Goal: Transaction & Acquisition: Purchase product/service

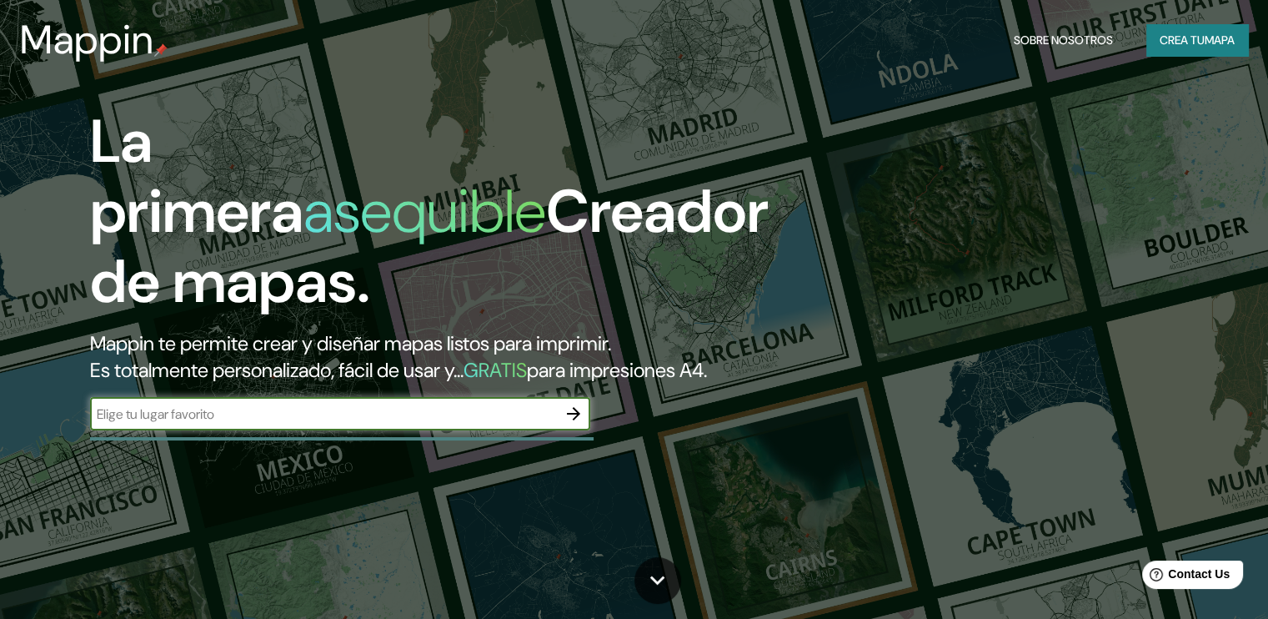
click at [288, 424] on input "text" at bounding box center [323, 413] width 467 height 19
type input "marayhuaca"
click at [1183, 41] on font "Crea tu" at bounding box center [1182, 40] width 45 height 15
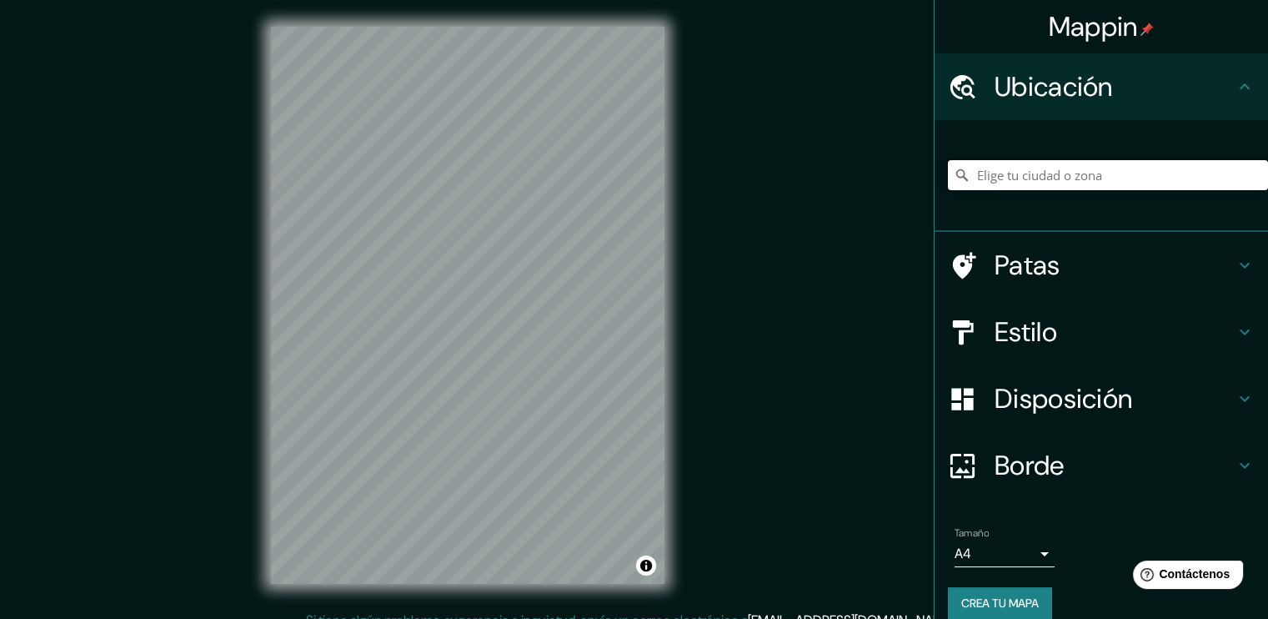
click at [1074, 175] on input "Elige tu ciudad o zona" at bounding box center [1108, 175] width 320 height 30
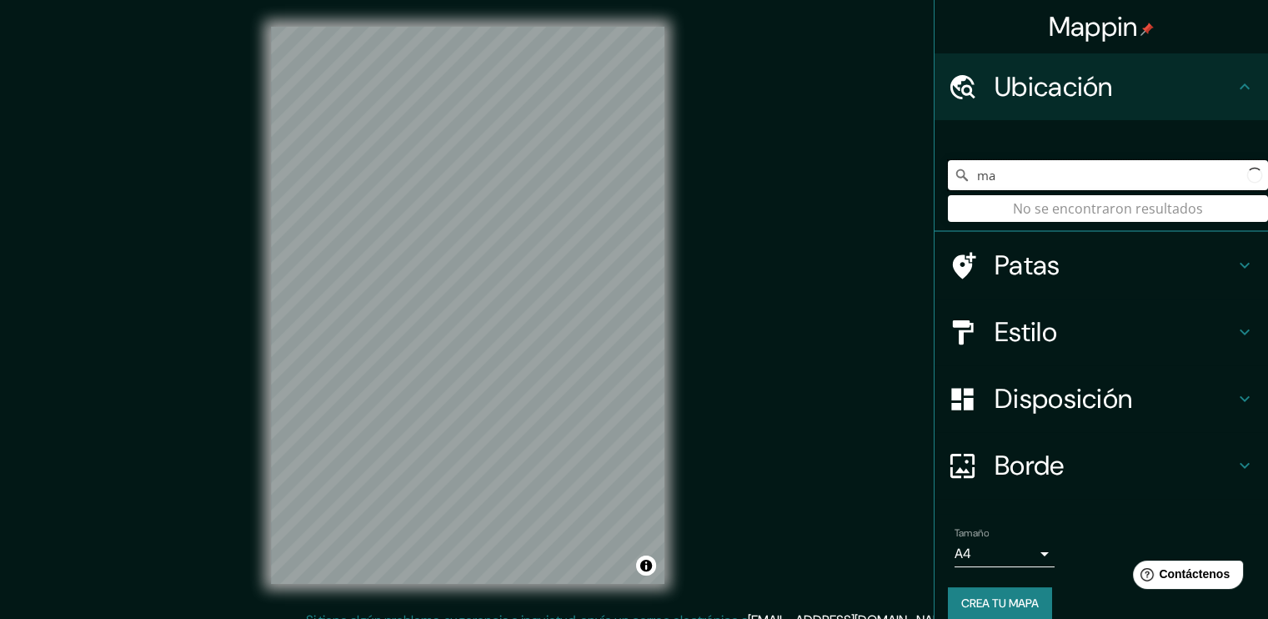
type input "m"
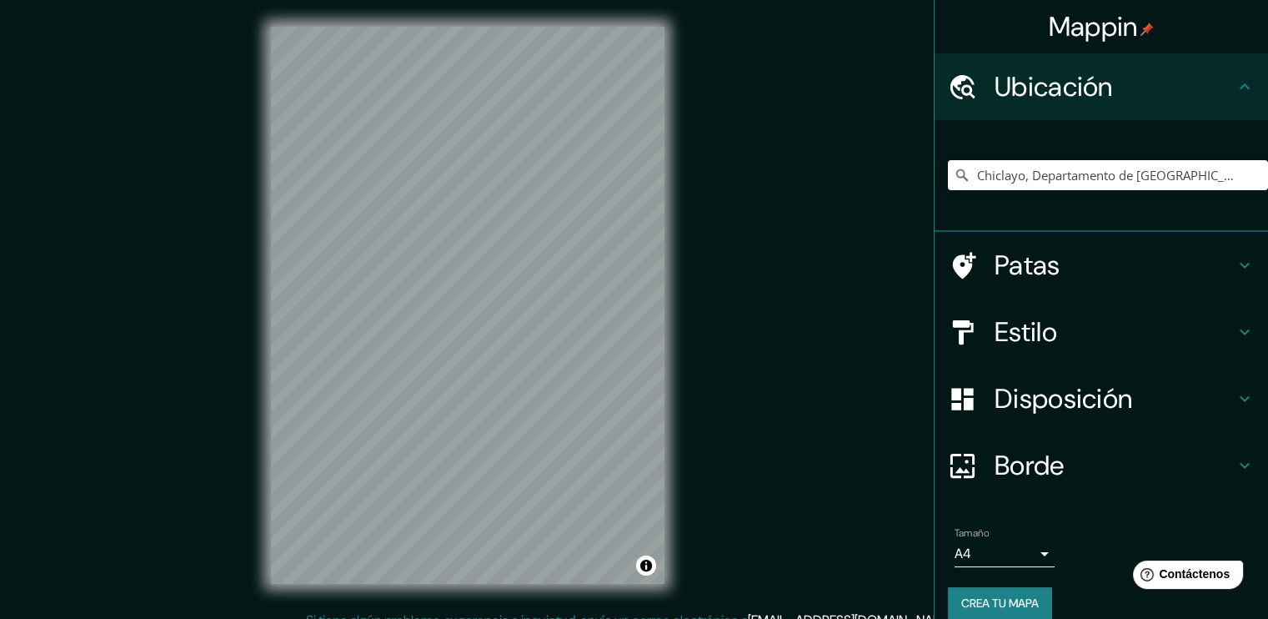
click at [1047, 263] on font "Patas" at bounding box center [1028, 265] width 66 height 35
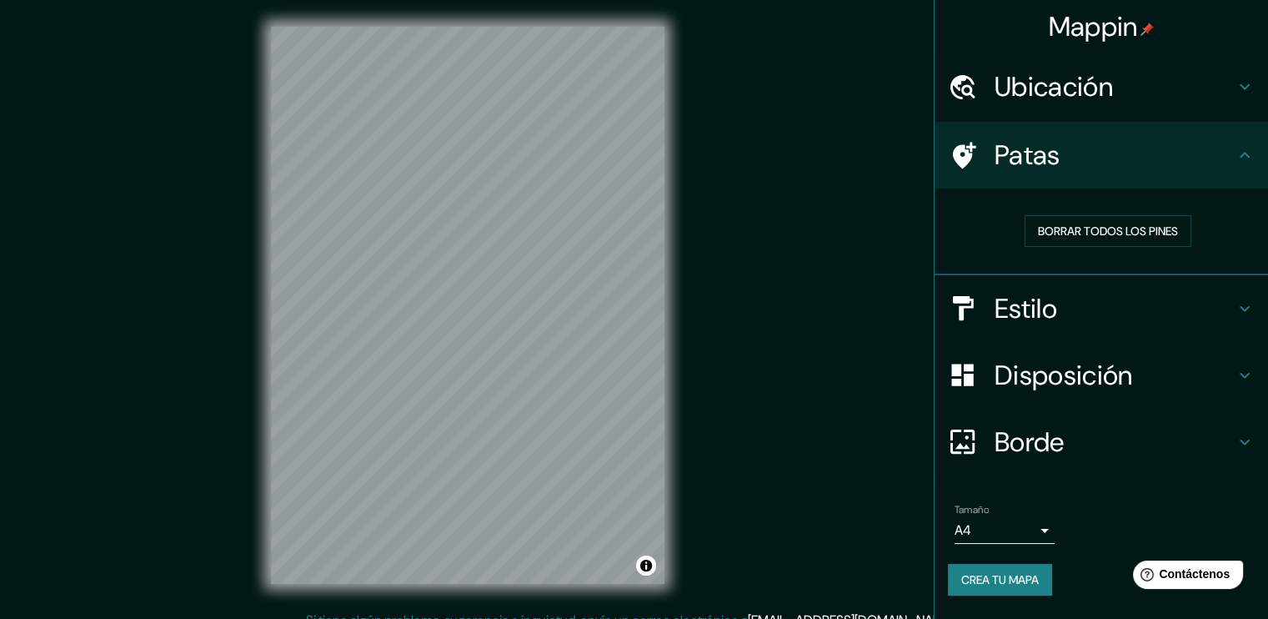
click at [1054, 146] on font "Patas" at bounding box center [1028, 155] width 66 height 35
click at [1102, 319] on h4 "Estilo" at bounding box center [1115, 308] width 240 height 33
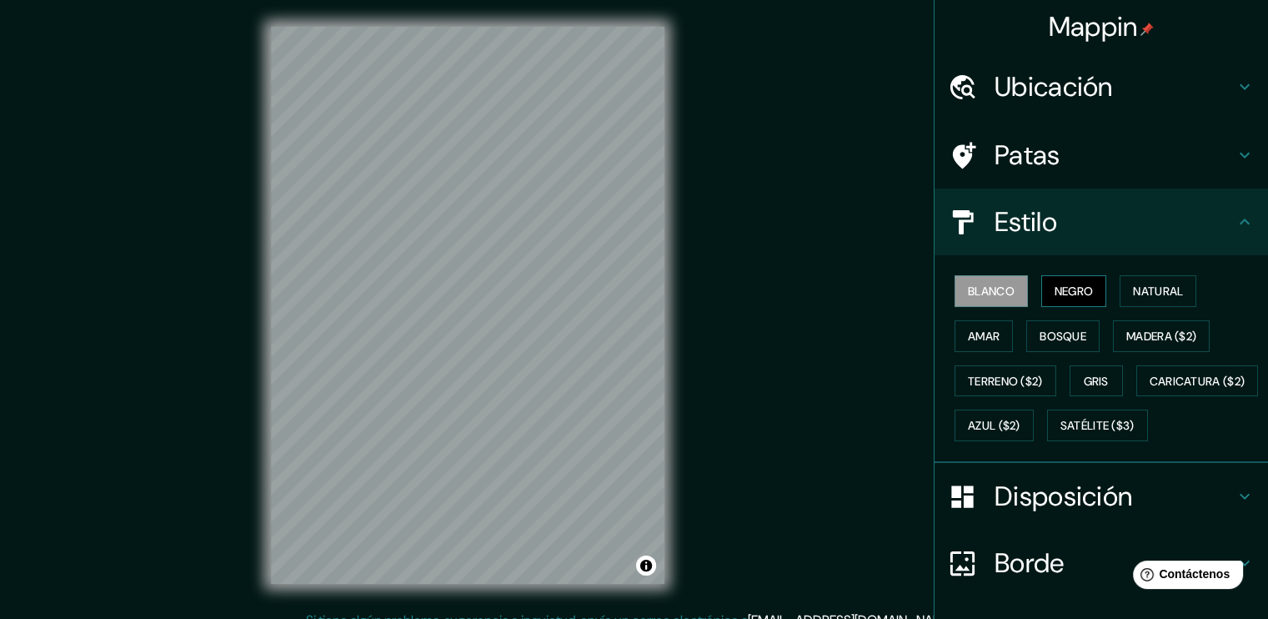
click at [1041, 286] on button "Negro" at bounding box center [1074, 291] width 66 height 32
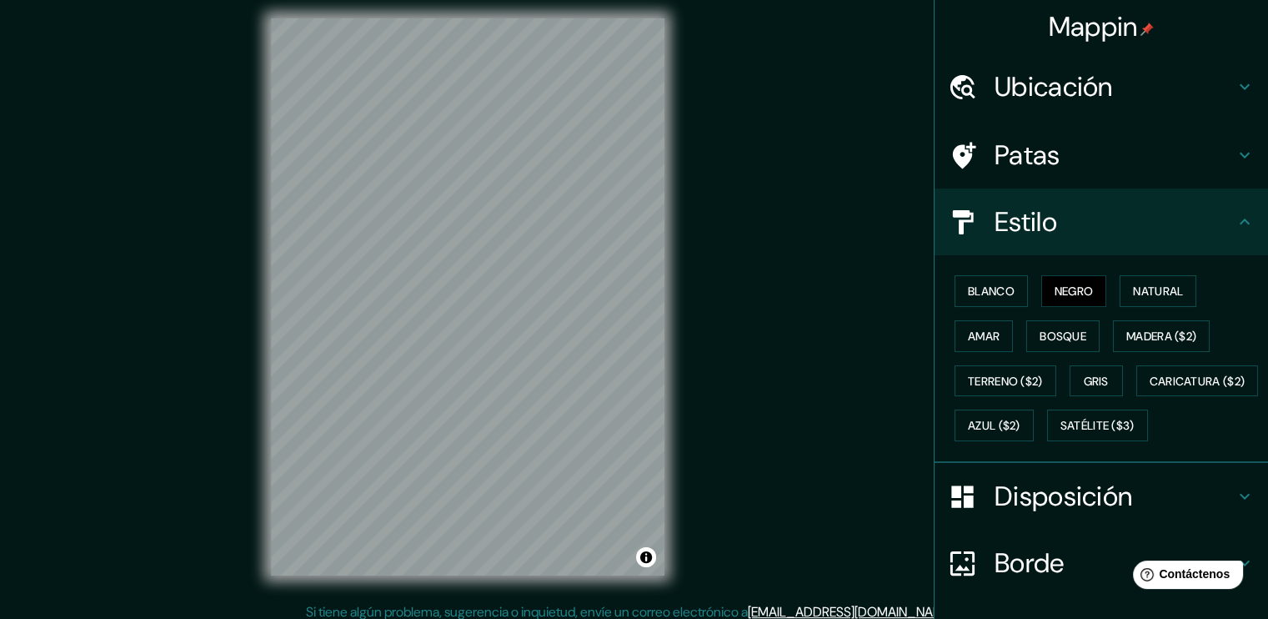
scroll to position [18, 0]
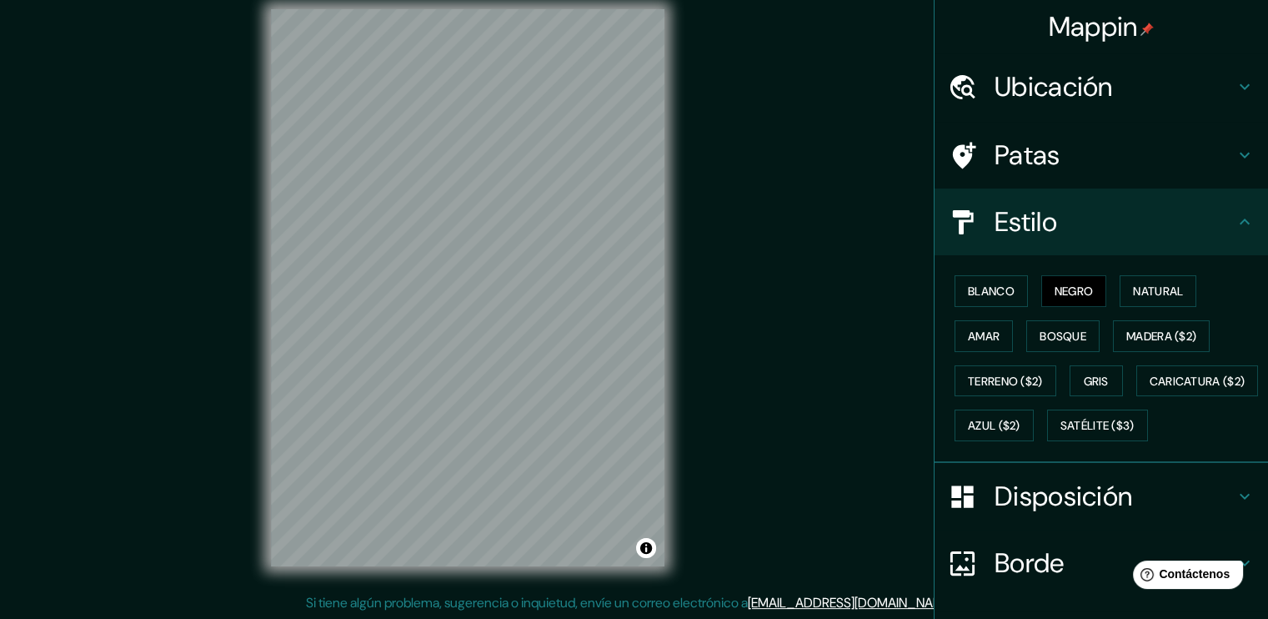
click at [750, 269] on div "Mappin Ubicación Chiclayo, [GEOGRAPHIC_DATA], [GEOGRAPHIC_DATA] [GEOGRAPHIC_DAT…" at bounding box center [634, 300] width 1268 height 637
click at [856, 385] on div "Mappin Ubicación Chiclayo, [GEOGRAPHIC_DATA], [GEOGRAPHIC_DATA] [GEOGRAPHIC_DAT…" at bounding box center [634, 300] width 1268 height 637
click at [974, 293] on font "Blanco" at bounding box center [991, 291] width 47 height 15
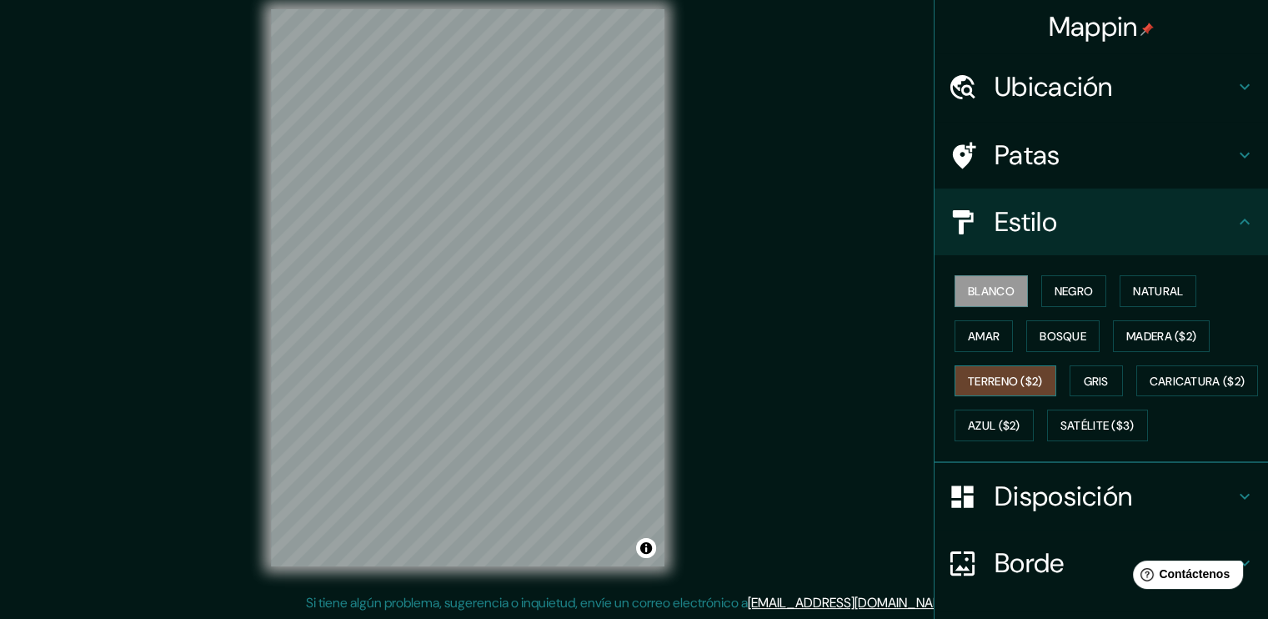
click at [1021, 380] on font "Terreno ($2)" at bounding box center [1005, 381] width 75 height 15
click at [982, 382] on font "Terreno ($2)" at bounding box center [1005, 381] width 75 height 15
click at [986, 379] on font "Terreno ($2)" at bounding box center [1005, 381] width 75 height 15
click at [983, 339] on font "Amar" at bounding box center [984, 336] width 32 height 15
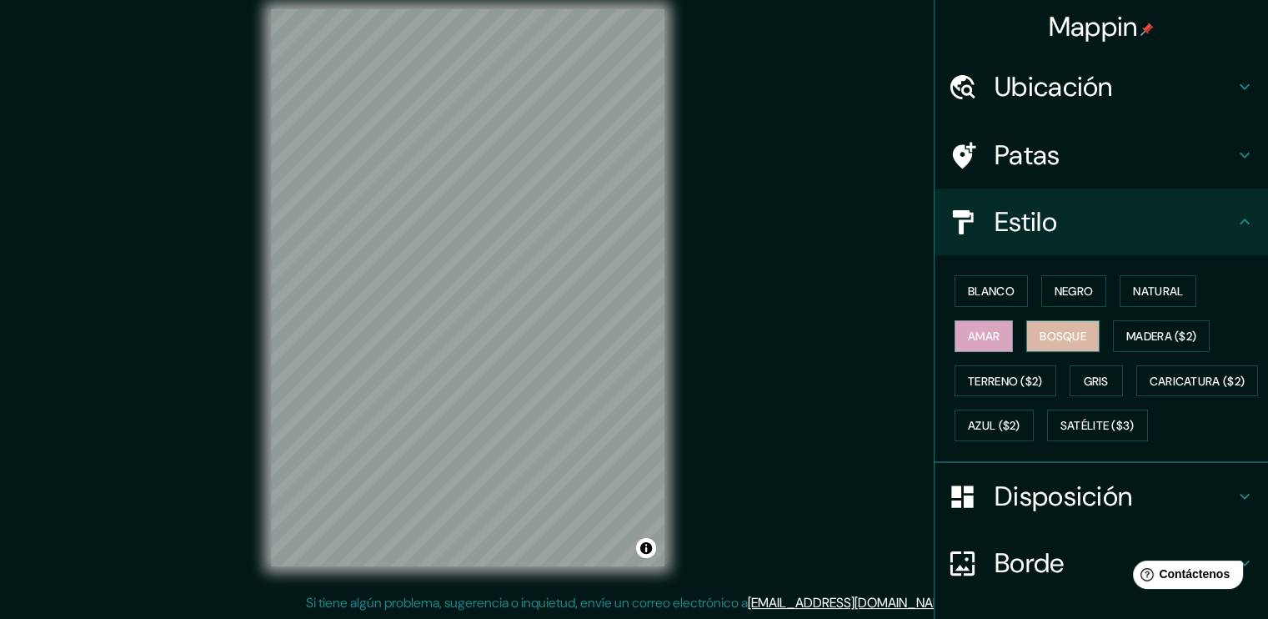
click at [1043, 334] on font "Bosque" at bounding box center [1063, 336] width 47 height 15
click at [1137, 334] on font "Madera ($2)" at bounding box center [1162, 336] width 70 height 15
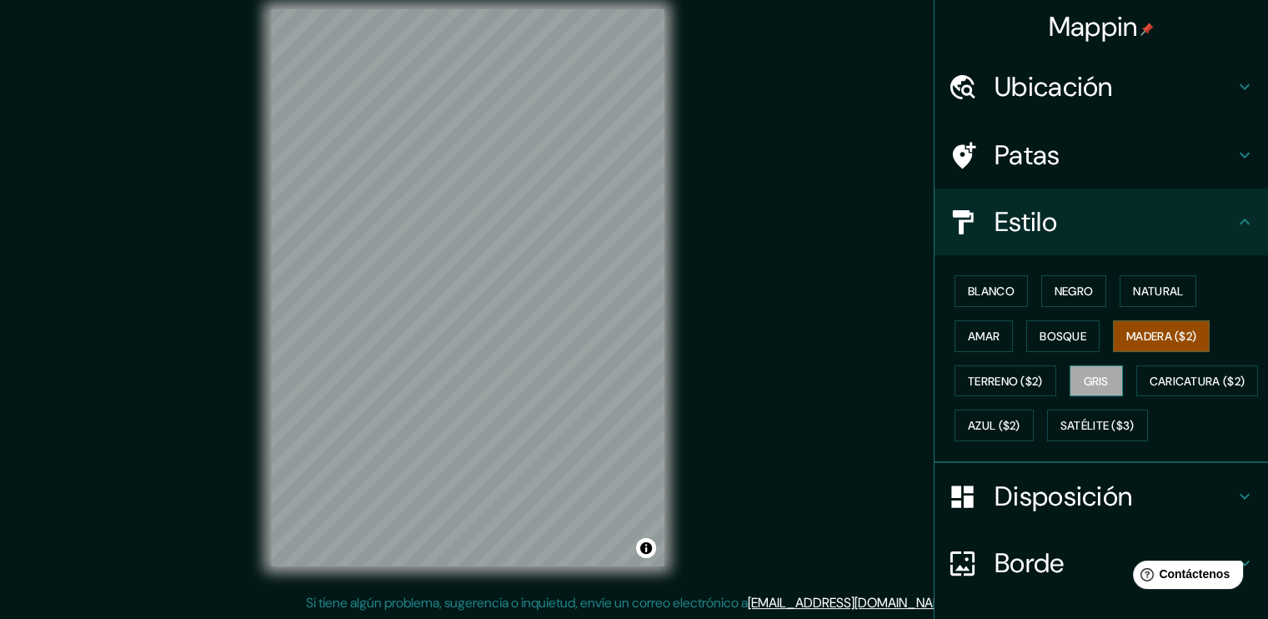
click at [1084, 374] on font "Gris" at bounding box center [1096, 381] width 25 height 15
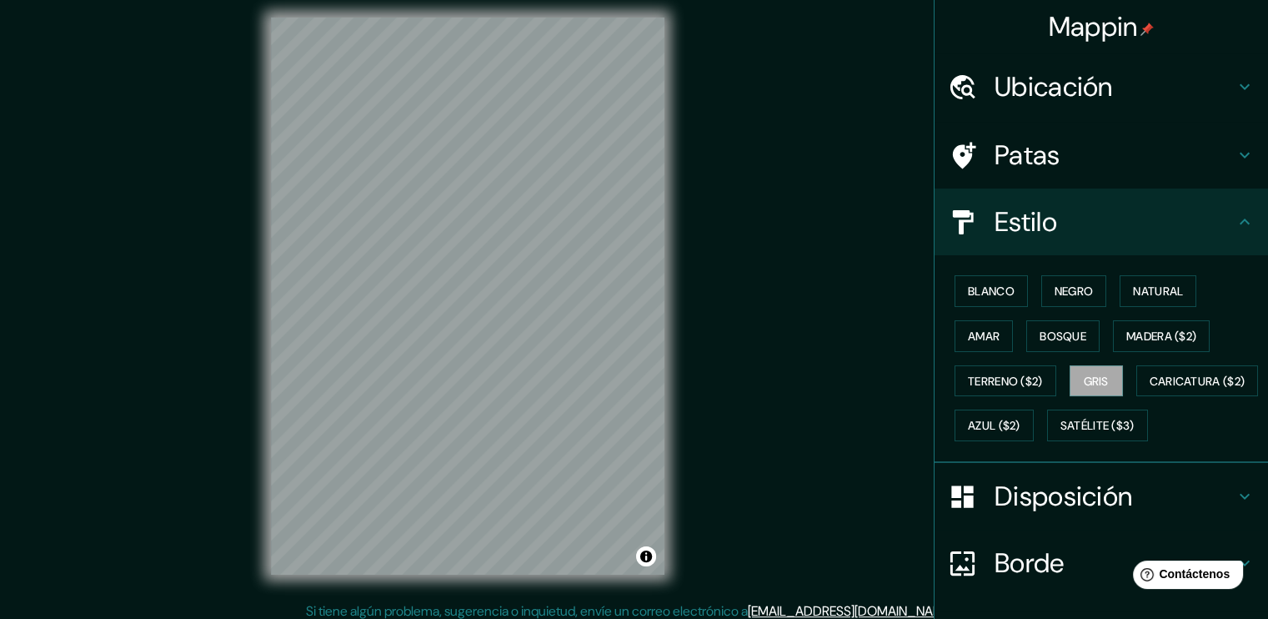
scroll to position [0, 0]
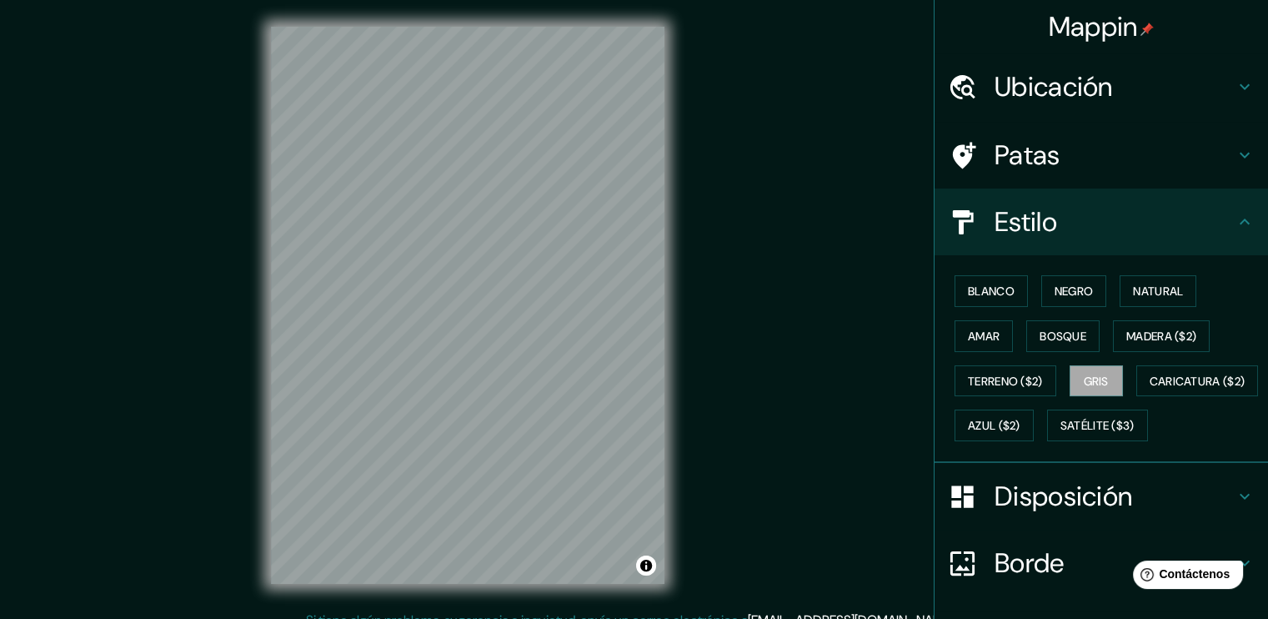
click at [1235, 84] on icon at bounding box center [1245, 87] width 20 height 20
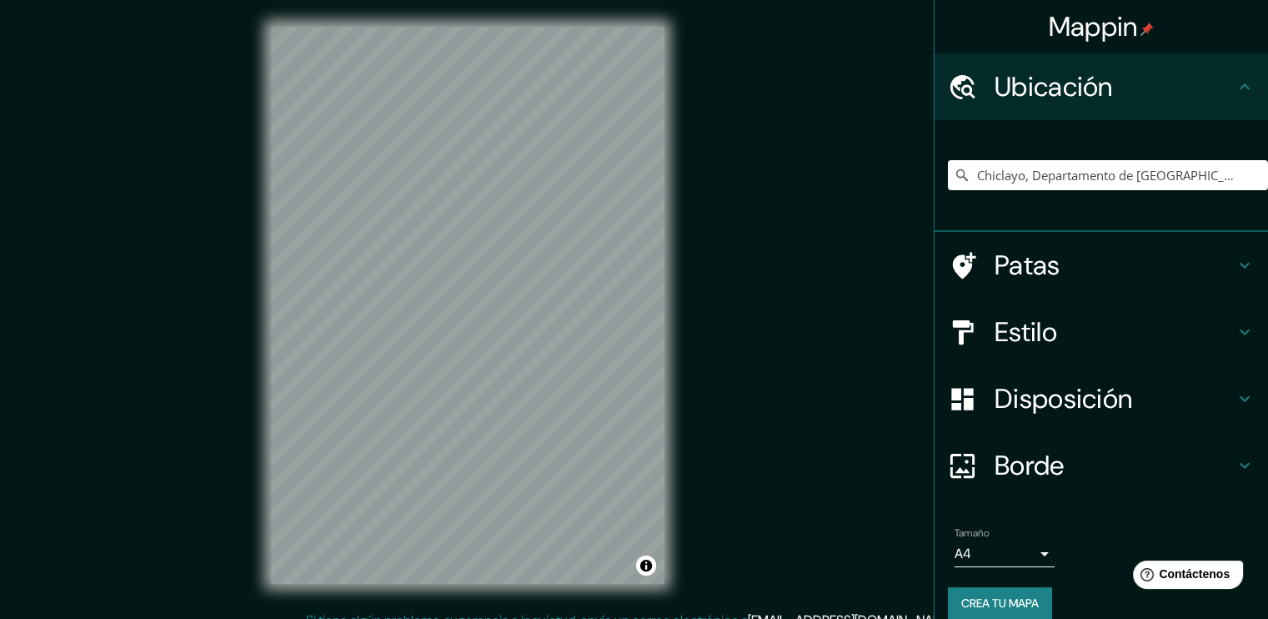
click at [1235, 84] on icon at bounding box center [1245, 87] width 20 height 20
click at [1064, 175] on input "Chiclayo, Departamento de [GEOGRAPHIC_DATA], [GEOGRAPHIC_DATA]" at bounding box center [1108, 175] width 320 height 30
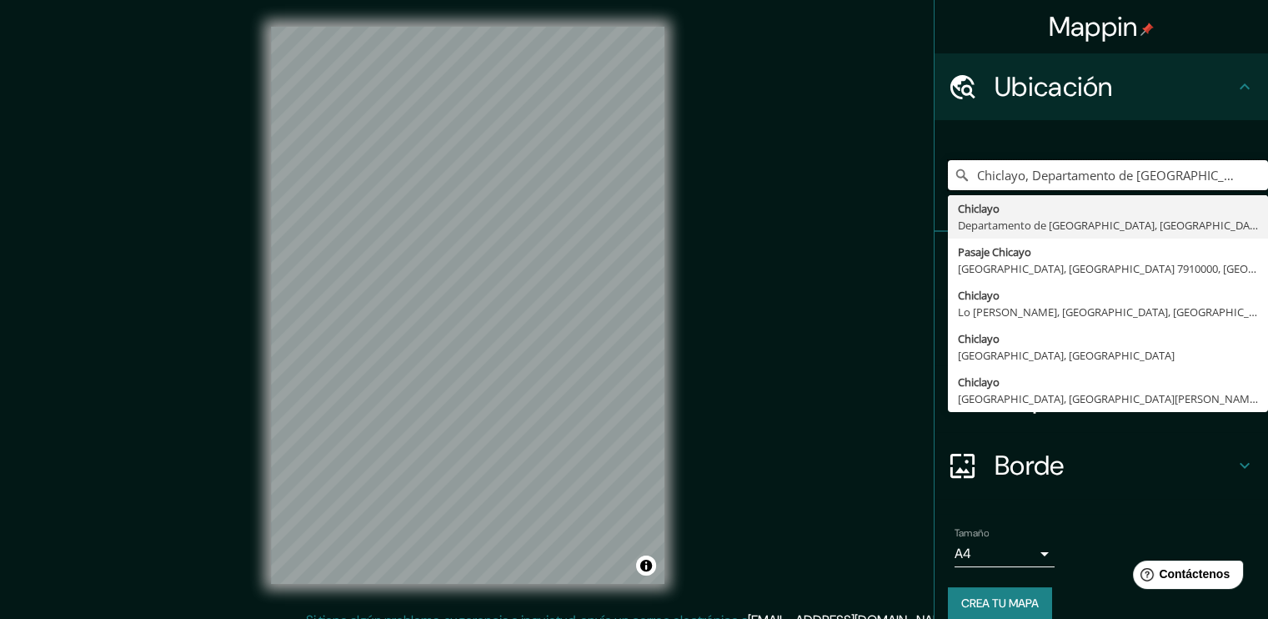
drag, startPoint x: 1222, startPoint y: 170, endPoint x: 900, endPoint y: 184, distance: 323.0
click at [900, 184] on div "Mappin Ubicación Chiclayo, [GEOGRAPHIC_DATA], [GEOGRAPHIC_DATA] [GEOGRAPHIC_DAT…" at bounding box center [634, 318] width 1268 height 637
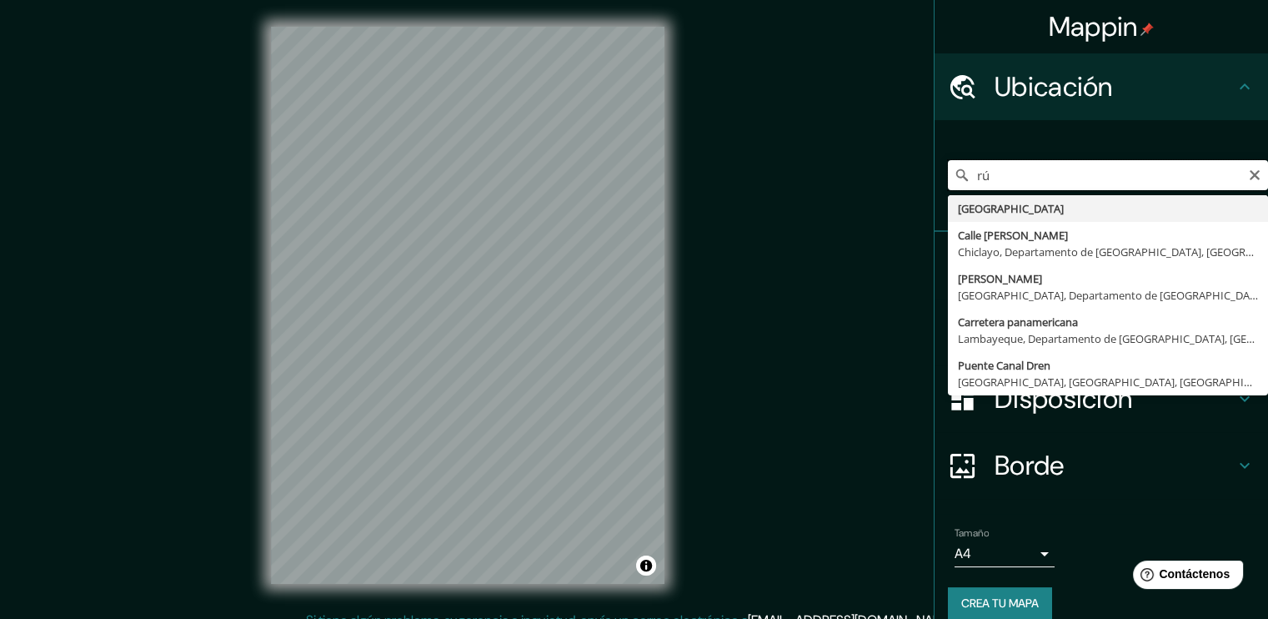
type input "r"
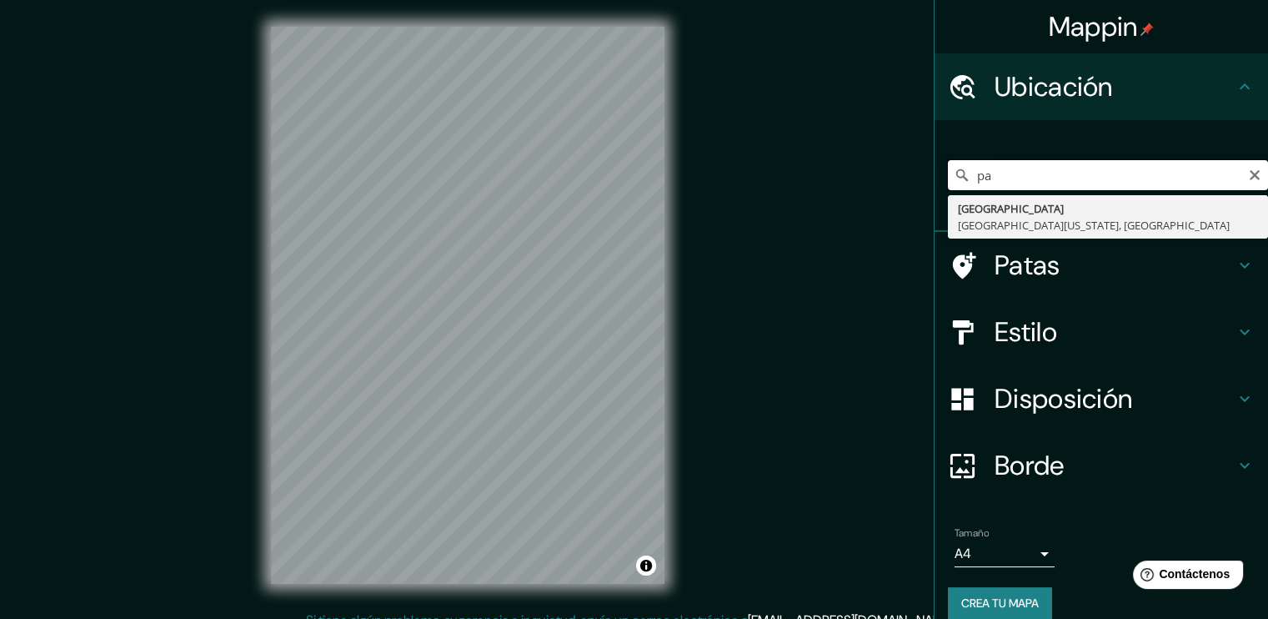
type input "p"
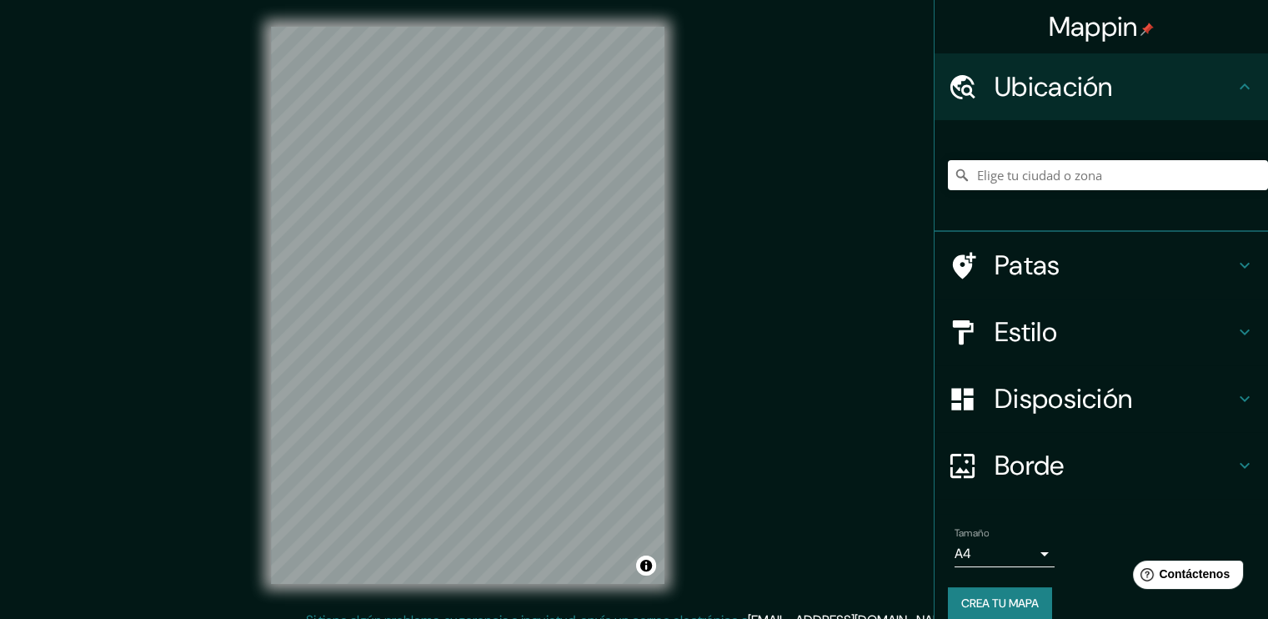
click at [233, 333] on div "Mappin Ubicación Patas Estilo Disposición Borde Elige un borde. Consejo : puede…" at bounding box center [634, 318] width 1268 height 637
